Goal: Subscribe to service/newsletter

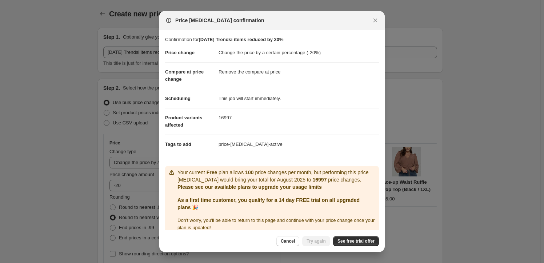
select select "percentage"
select select "remove"
select select "vendor"
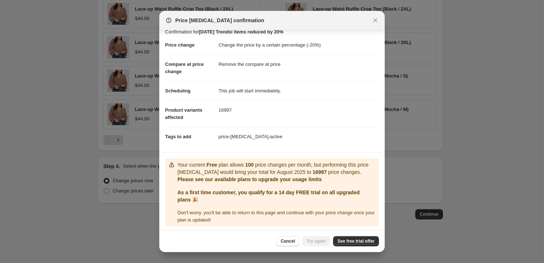
scroll to position [10, 0]
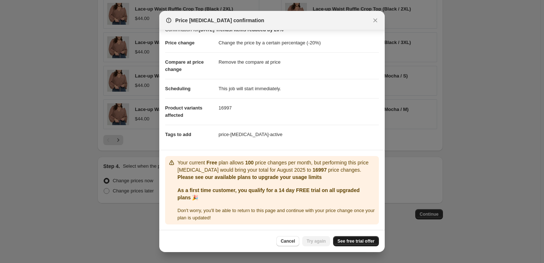
click at [356, 241] on span "See free trial offer" at bounding box center [355, 241] width 37 height 6
click at [351, 241] on span "See free trial offer" at bounding box center [355, 241] width 37 height 6
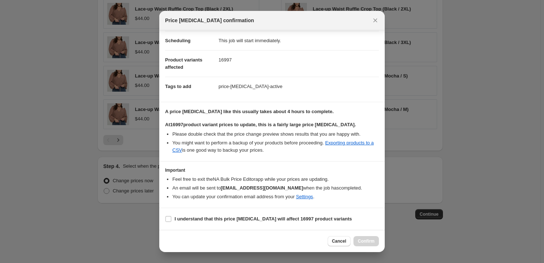
scroll to position [57, 0]
click at [167, 218] on input "I understand that this price change job will affect 16997 product variants" at bounding box center [168, 219] width 6 height 6
checkbox input "true"
click at [364, 239] on span "Confirm" at bounding box center [366, 241] width 17 height 6
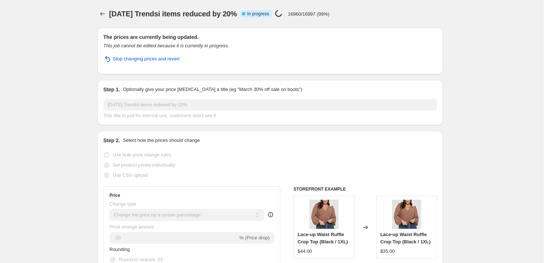
select select "percentage"
select select "remove"
select select "vendor"
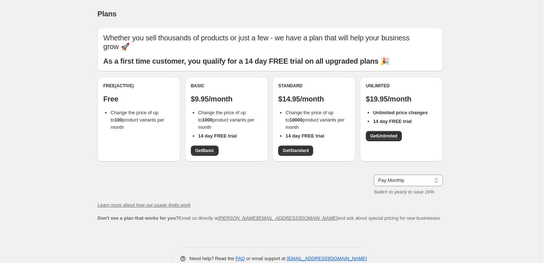
click at [216, 134] on b "14 day FREE trial" at bounding box center [217, 135] width 39 height 5
click at [208, 157] on div "Basic $9.95/month Change the price of up to 1000 product variants per month 14 …" at bounding box center [226, 119] width 83 height 84
click at [207, 152] on span "Get Basic" at bounding box center [204, 151] width 19 height 6
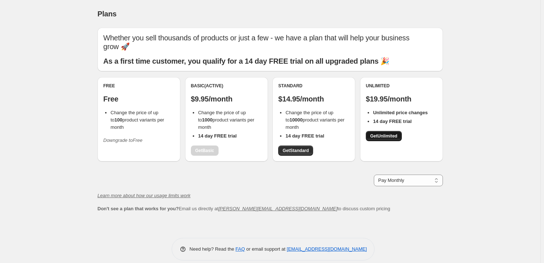
click at [381, 135] on span "Get Unlimited" at bounding box center [383, 136] width 27 height 6
